Goal: Information Seeking & Learning: Learn about a topic

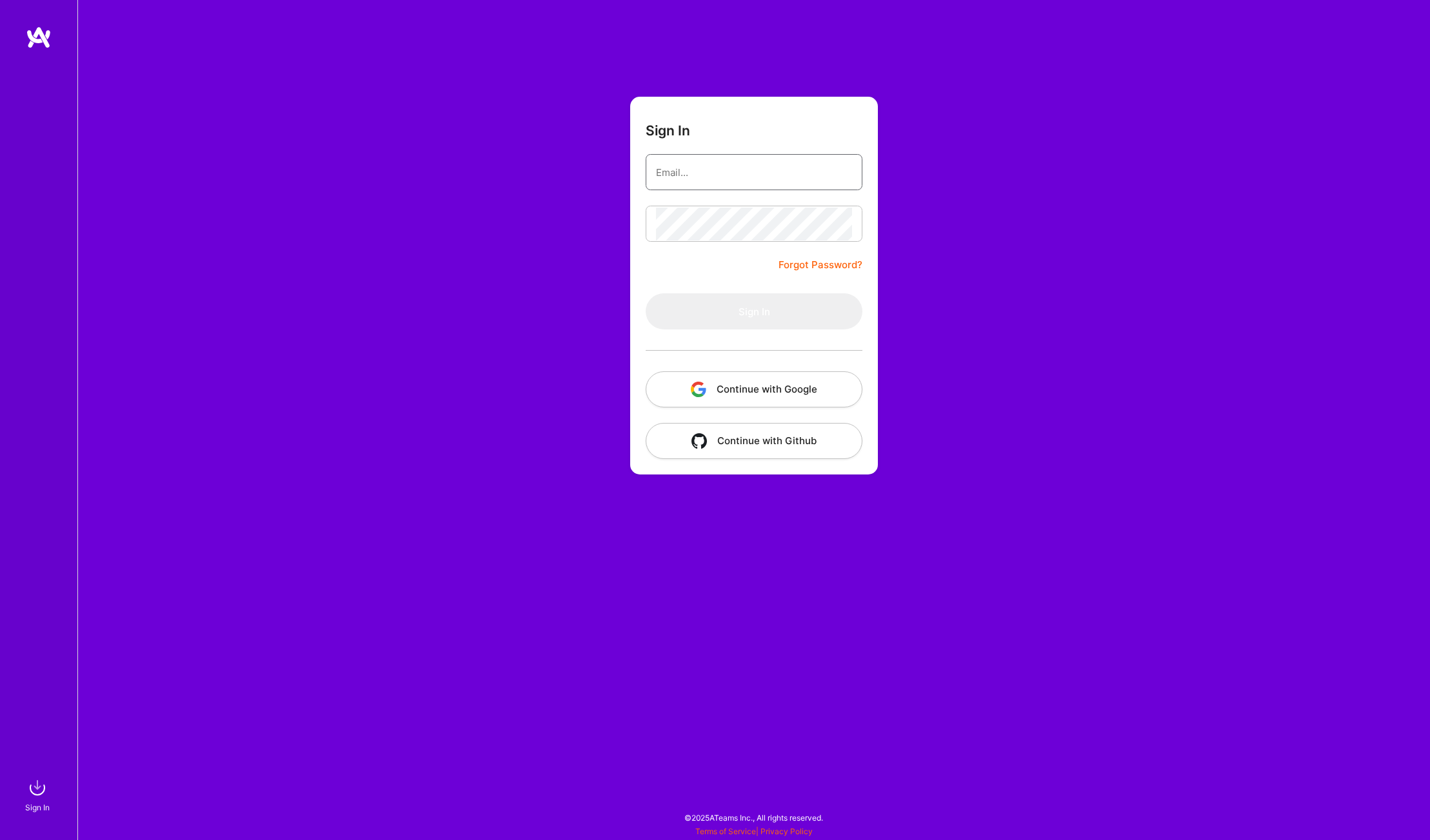
click at [734, 180] on input "email" at bounding box center [754, 172] width 196 height 33
type input "[EMAIL_ADDRESS][DOMAIN_NAME]"
click at [781, 249] on form "Sign In [EMAIL_ADDRESS][DOMAIN_NAME] Forgot Password? Sign In Continue with Goo…" at bounding box center [754, 286] width 247 height 378
click at [760, 311] on button "Sign In" at bounding box center [754, 311] width 216 height 36
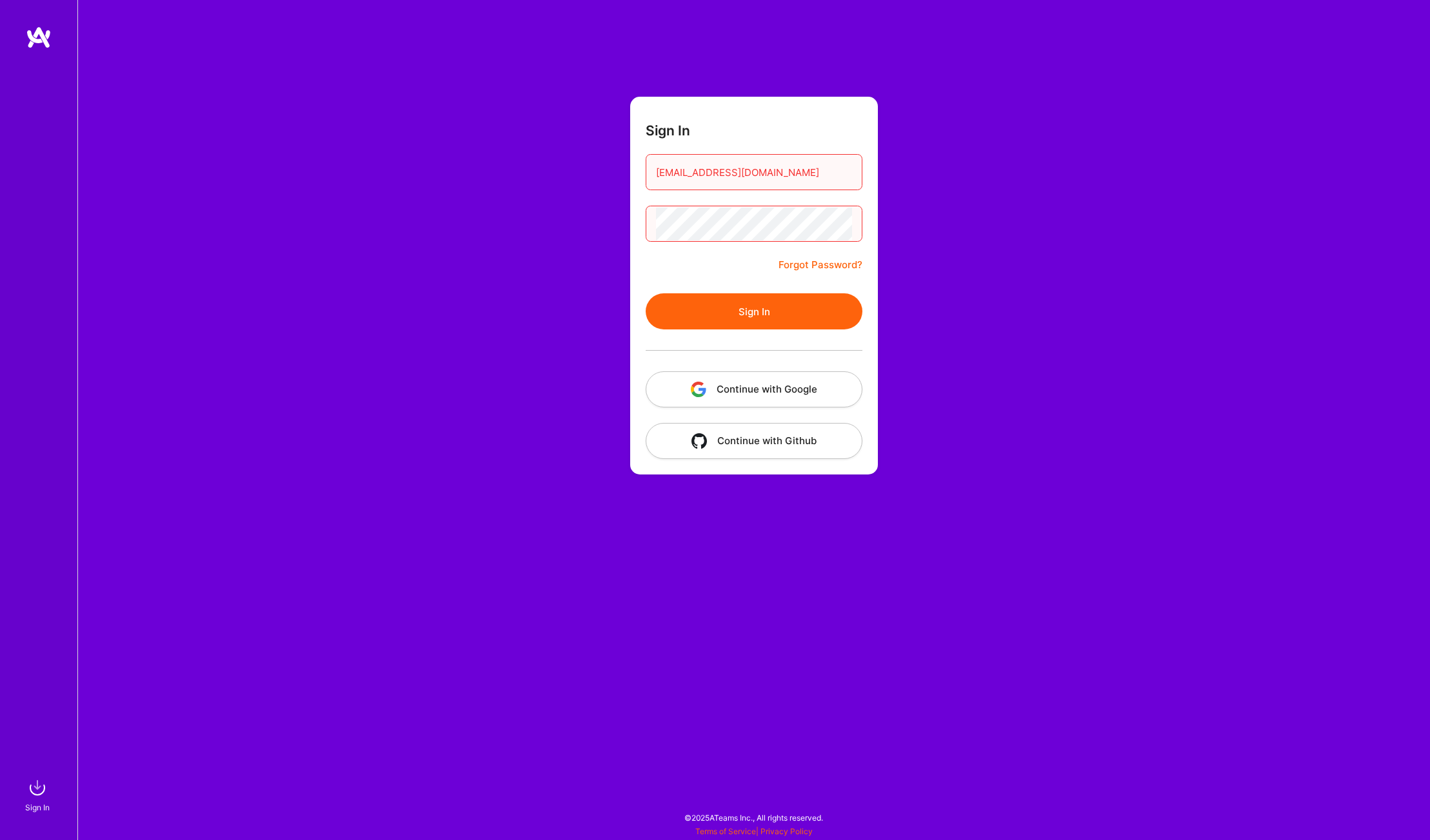
click at [645, 294] on button "Sign In" at bounding box center [754, 311] width 216 height 36
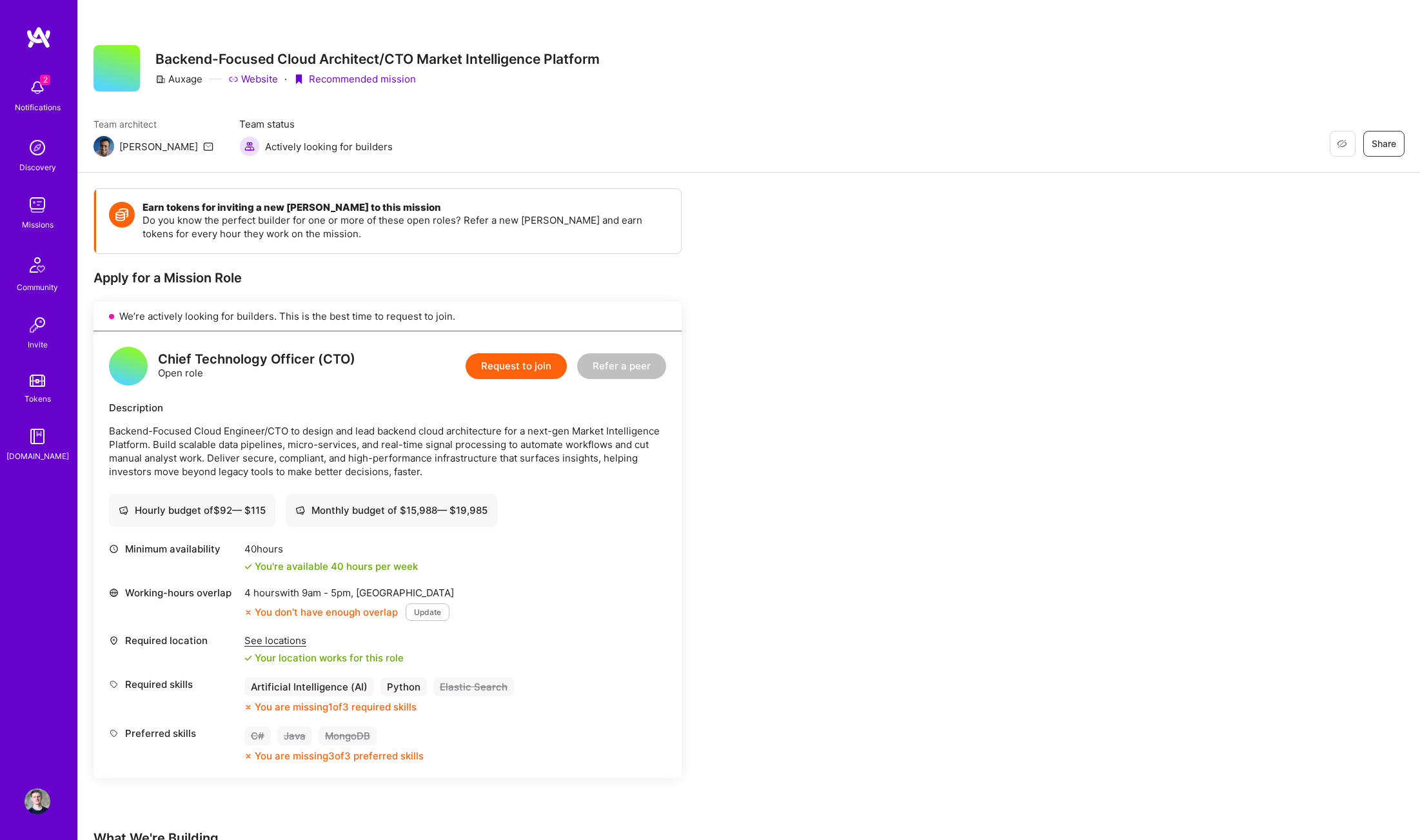
click at [728, 125] on div "Team architect Luis Team status Actively looking for builders Restore Not Inter…" at bounding box center [749, 137] width 1311 height 40
click at [36, 97] on img at bounding box center [37, 87] width 26 height 26
click at [40, 87] on div "2 Notifications Discovery Missions Community Invite Tokens A.Guide" at bounding box center [38, 267] width 77 height 391
click at [36, 205] on img at bounding box center [37, 205] width 26 height 26
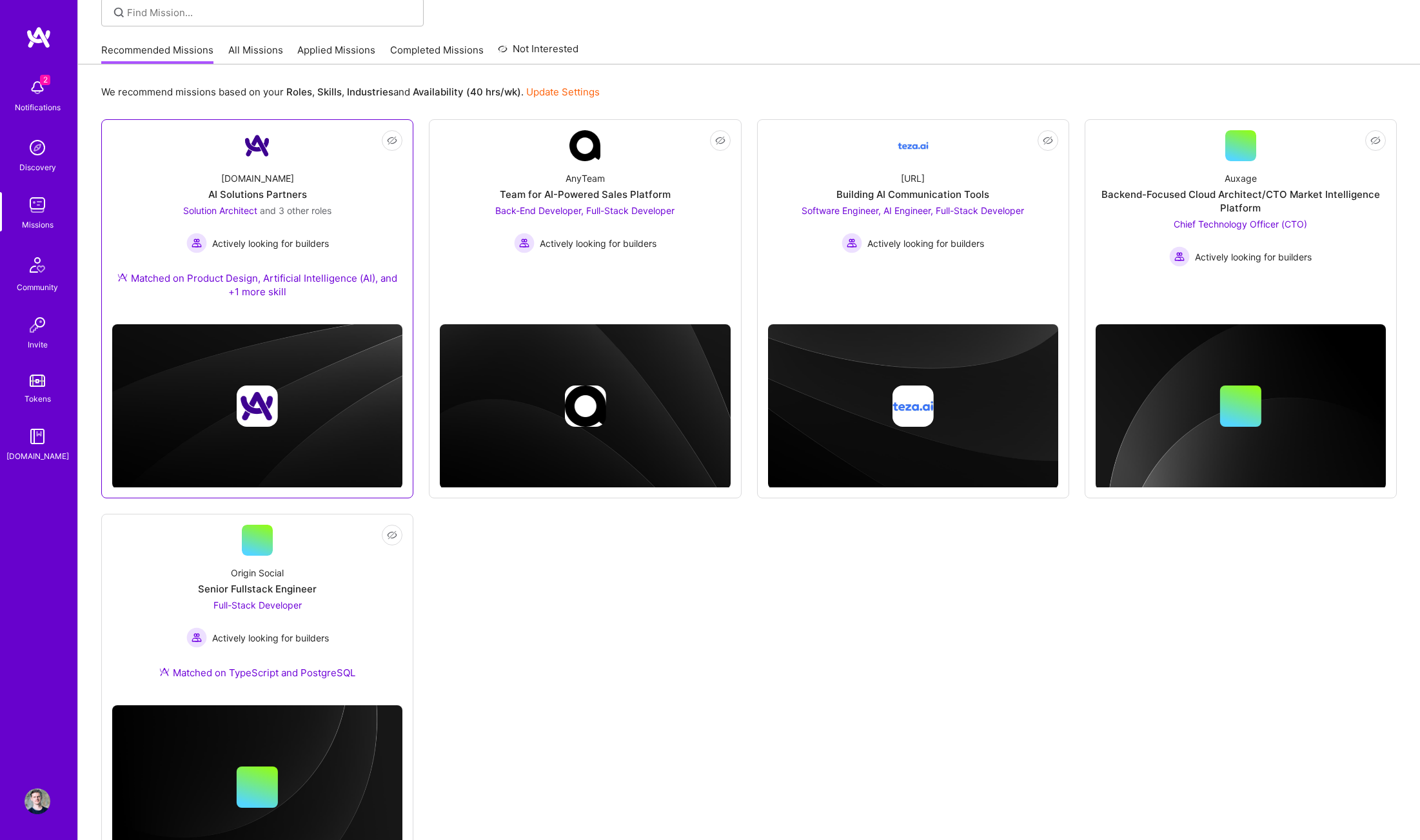
scroll to position [169, 0]
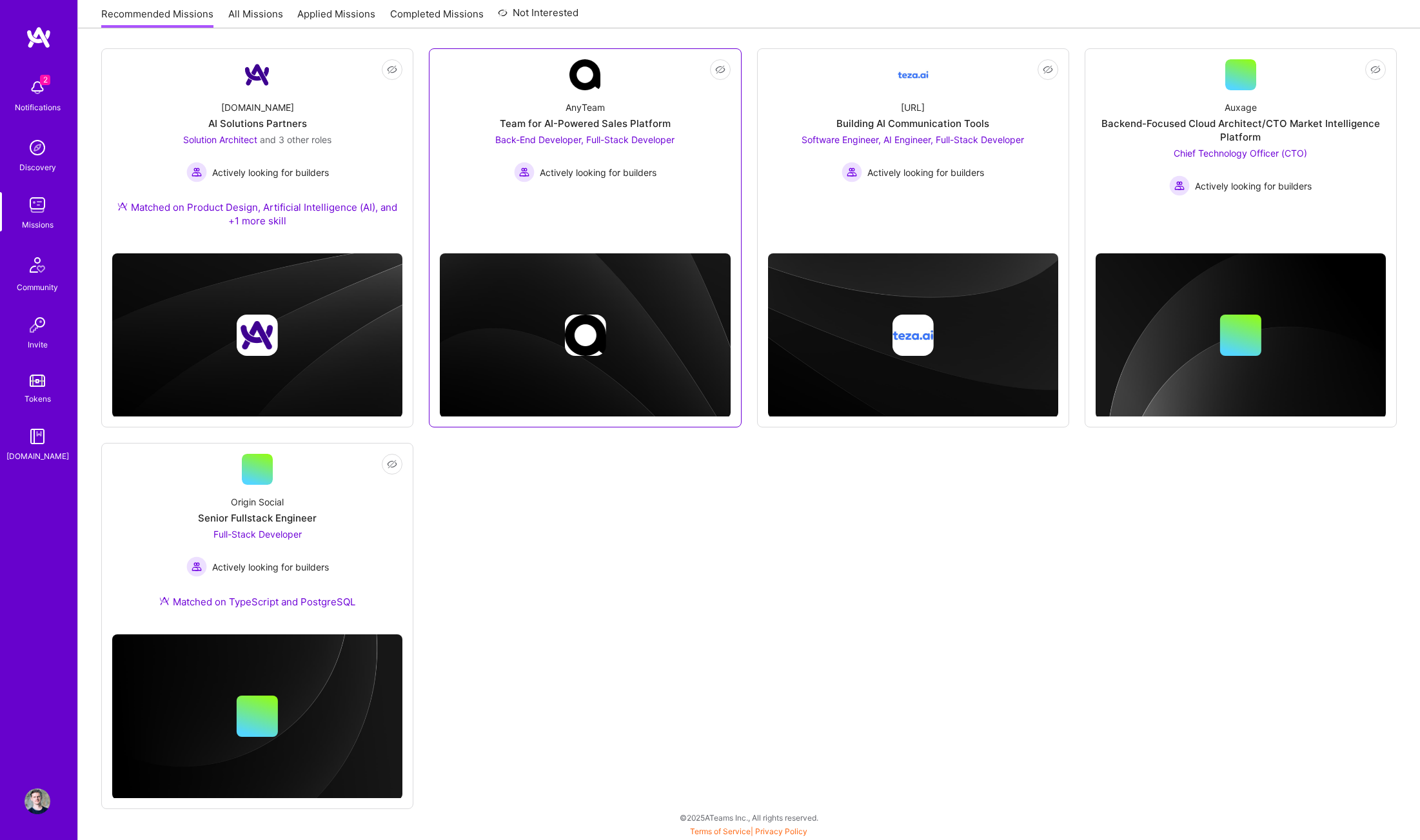
click at [491, 160] on div "AnyTeam Team for AI-Powered Sales Platform Back-End Developer, Full-Stack Devel…" at bounding box center [585, 137] width 290 height 92
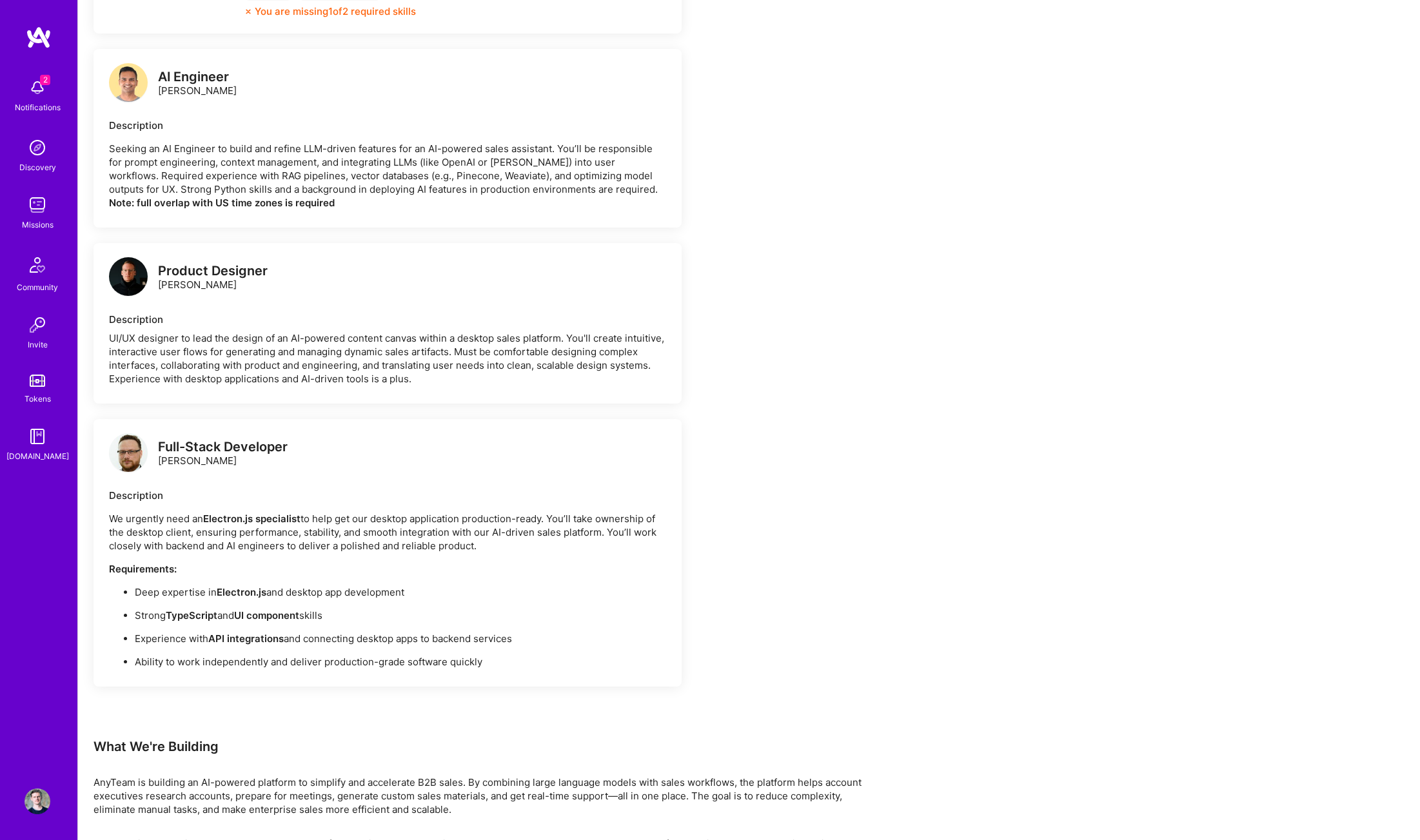
scroll to position [1213, 0]
click at [587, 209] on div "AI Engineer Souvik Basu Description Seeking an AI Engineer to build and refine …" at bounding box center [387, 137] width 588 height 179
